Goal: Check status: Check status

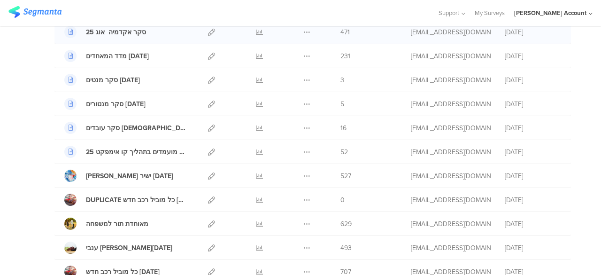
scroll to position [141, 0]
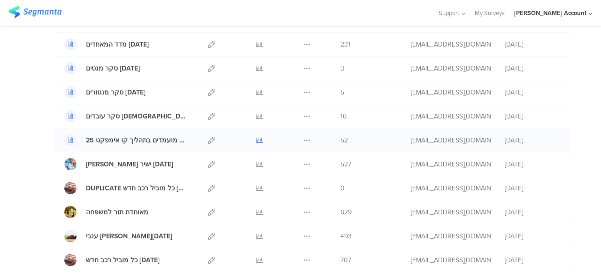
click at [256, 138] on icon at bounding box center [259, 140] width 7 height 7
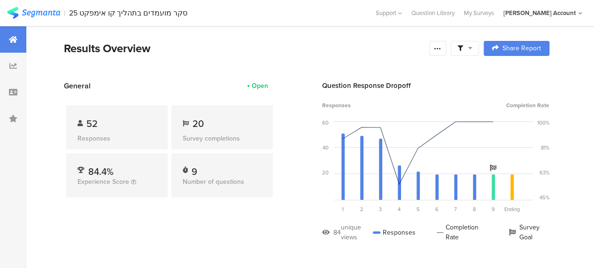
click at [206, 74] on section "Results Overview Confidence Level 95 % Preview survey Edit survey Export Result…" at bounding box center [306, 60] width 560 height 40
